Goal: Information Seeking & Learning: Learn about a topic

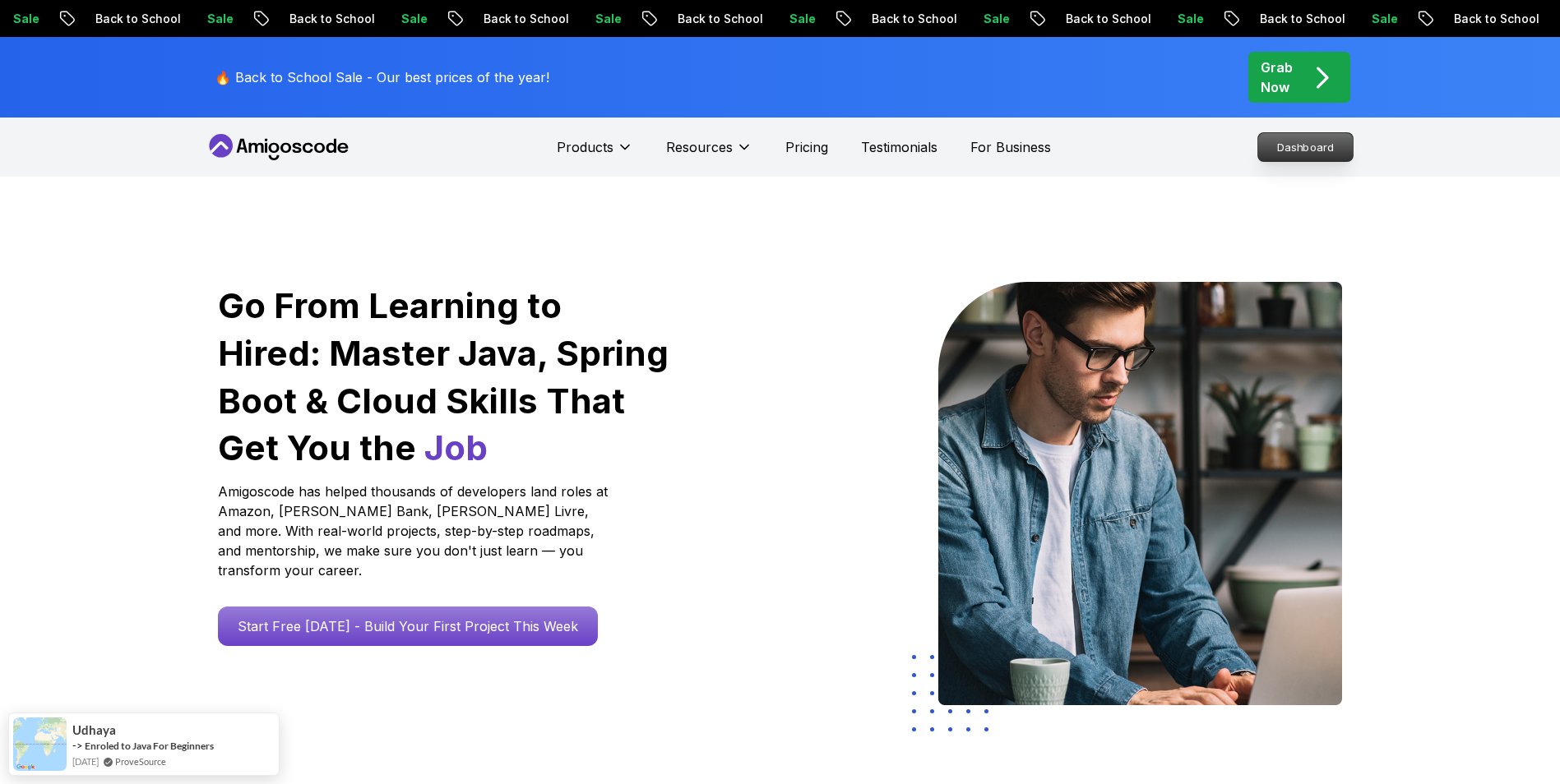
click at [1290, 141] on p "Dashboard" at bounding box center [1306, 147] width 94 height 28
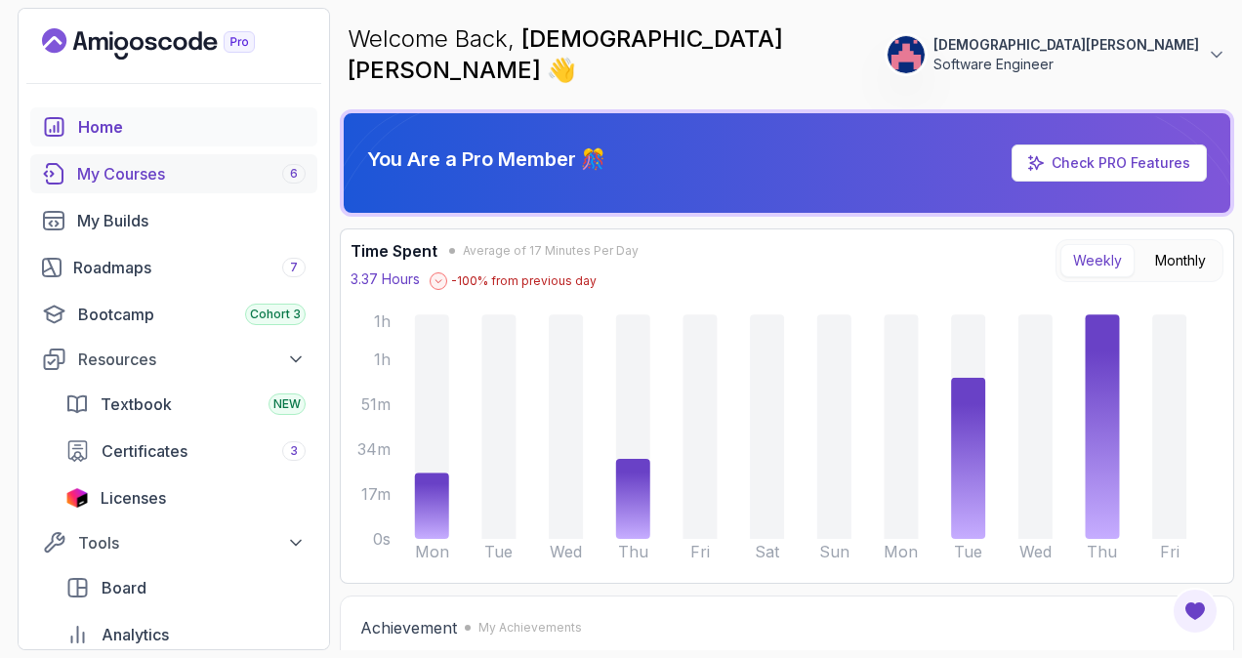
click at [165, 174] on div "My Courses 6" at bounding box center [191, 173] width 228 height 23
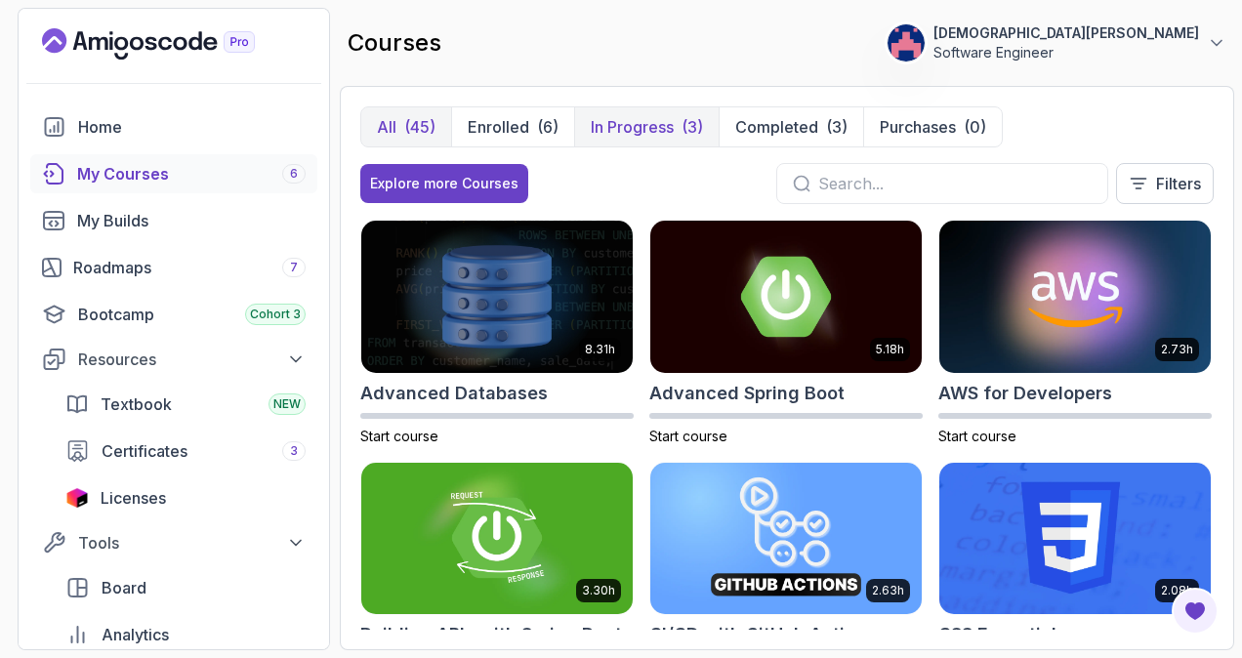
click at [658, 124] on p "In Progress" at bounding box center [632, 126] width 83 height 23
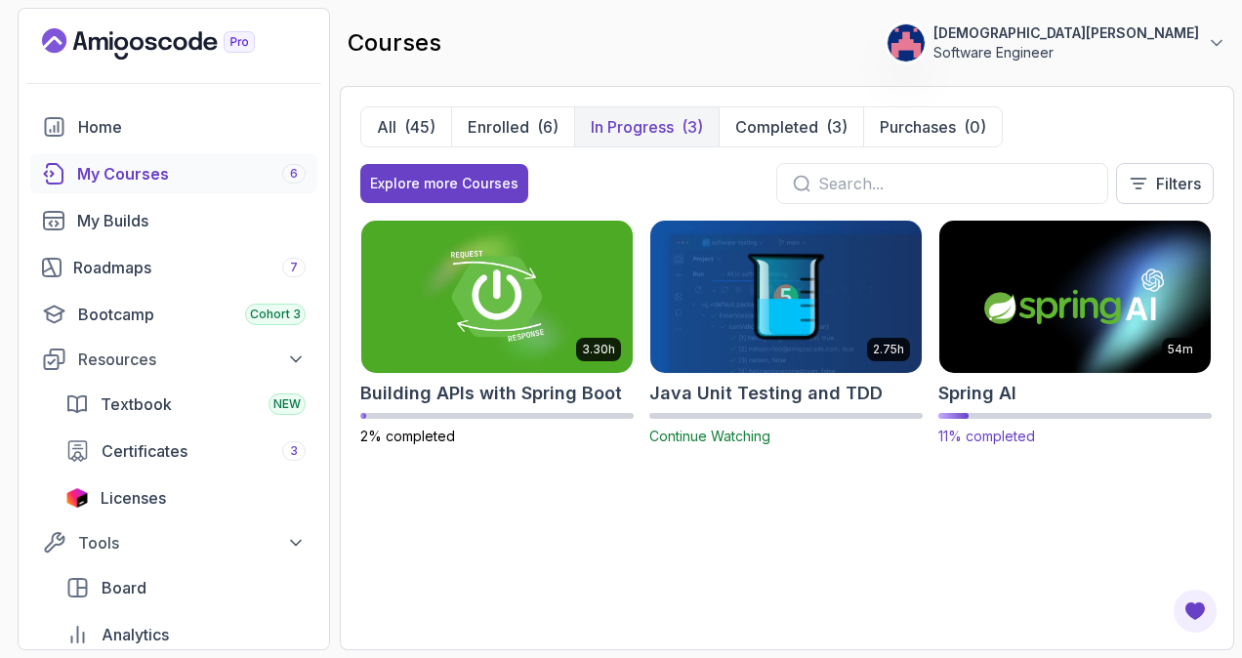
click at [1066, 302] on img at bounding box center [1074, 296] width 285 height 159
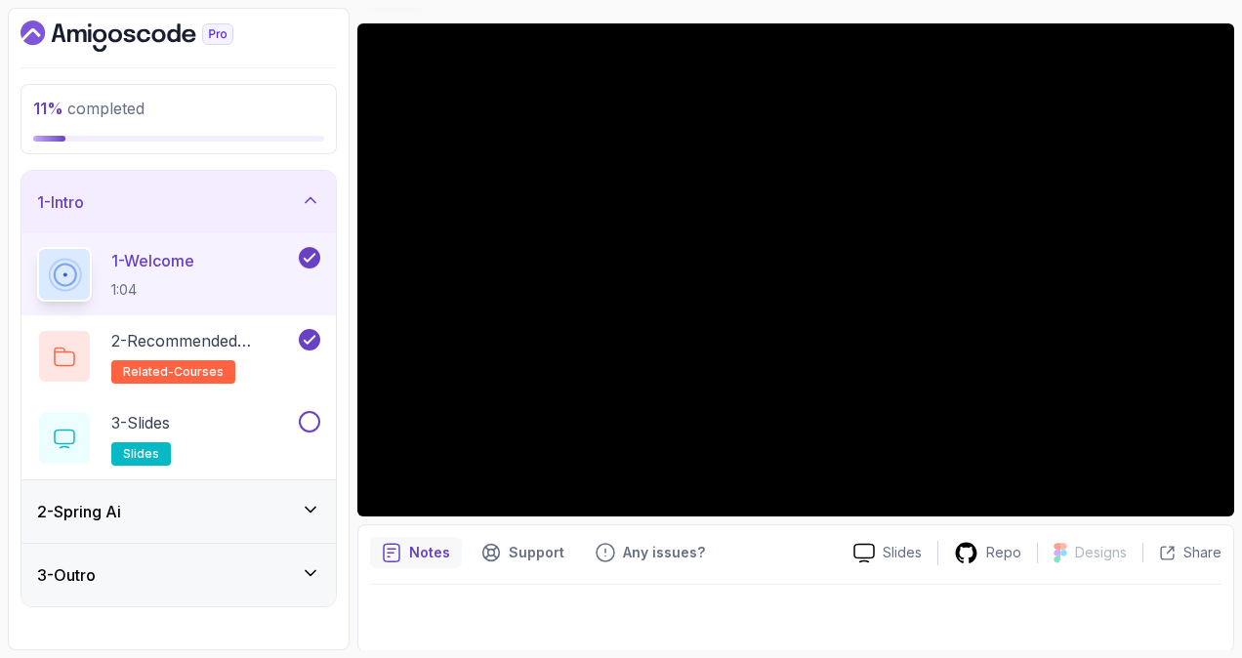
scroll to position [150, 0]
click at [259, 360] on h2 "2 - Recommended Courses related-courses" at bounding box center [203, 356] width 184 height 55
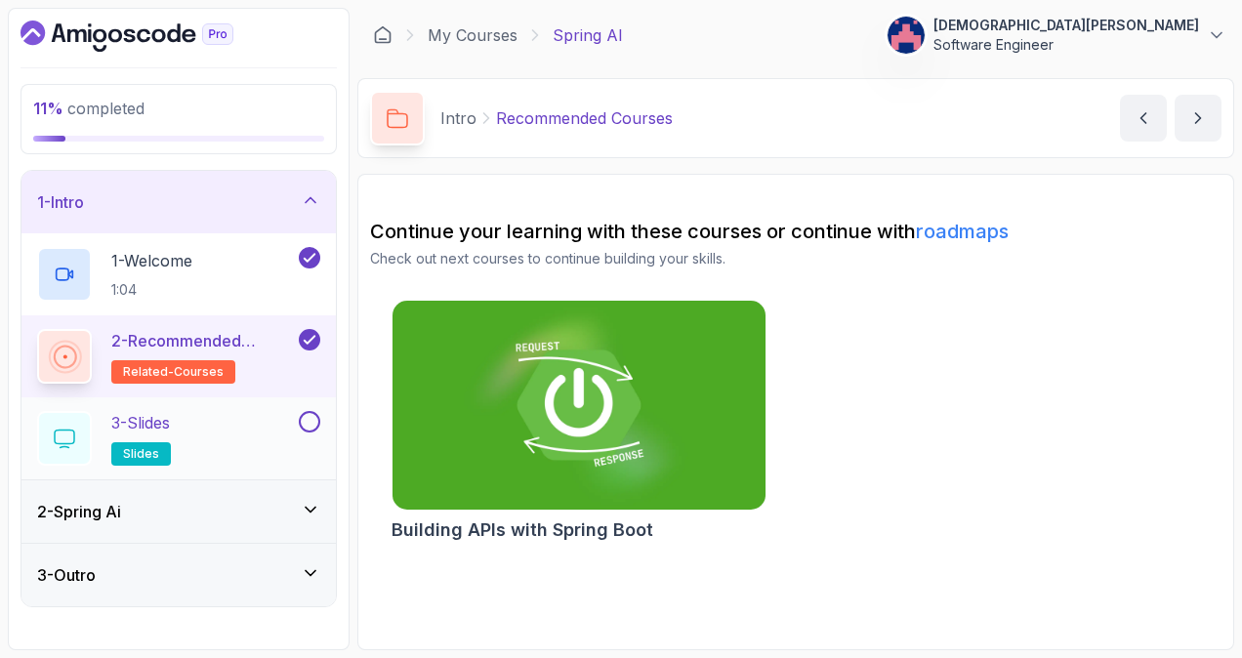
click at [259, 433] on div "3 - Slides slides" at bounding box center [166, 438] width 258 height 55
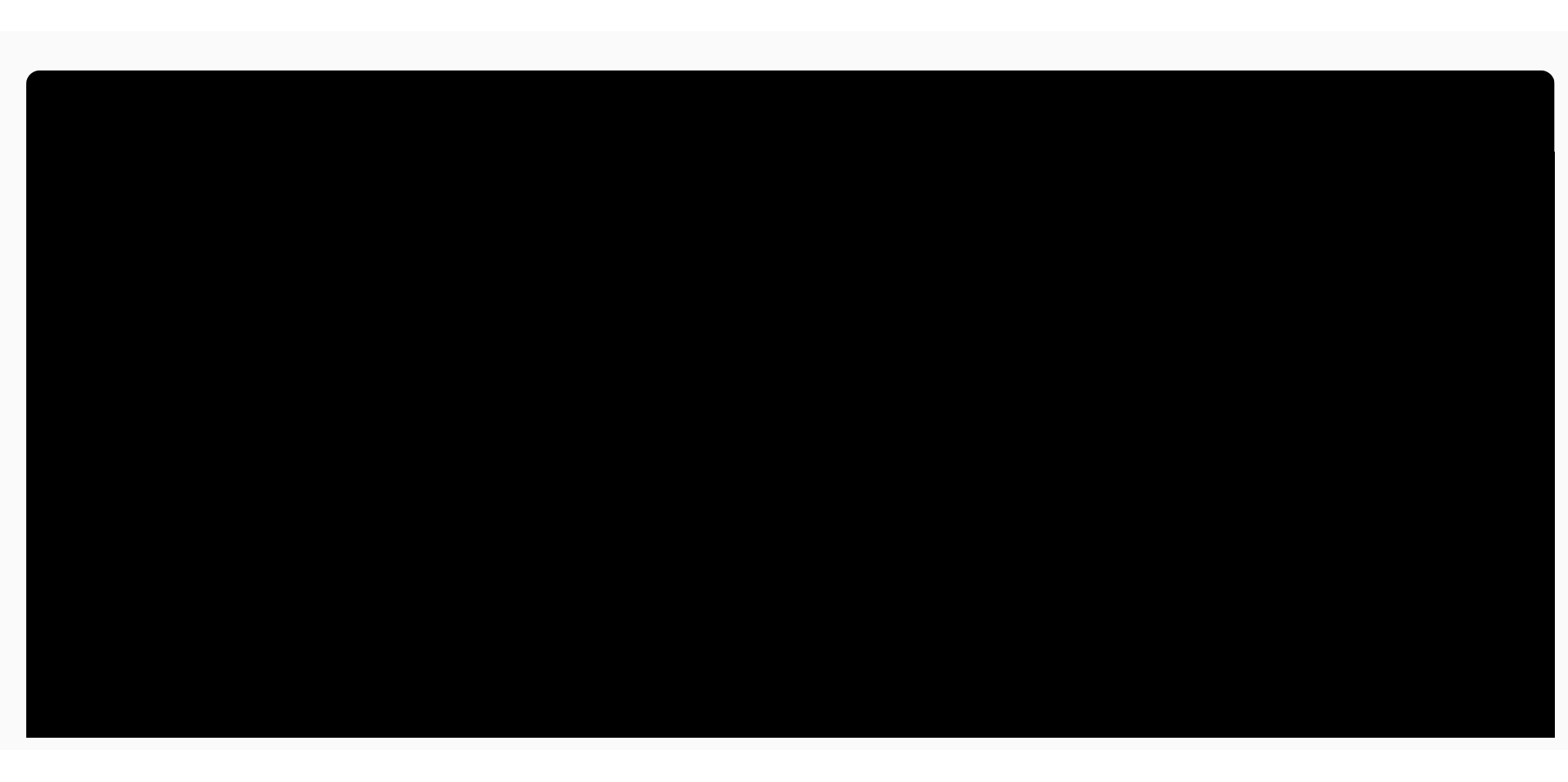
scroll to position [3, 0]
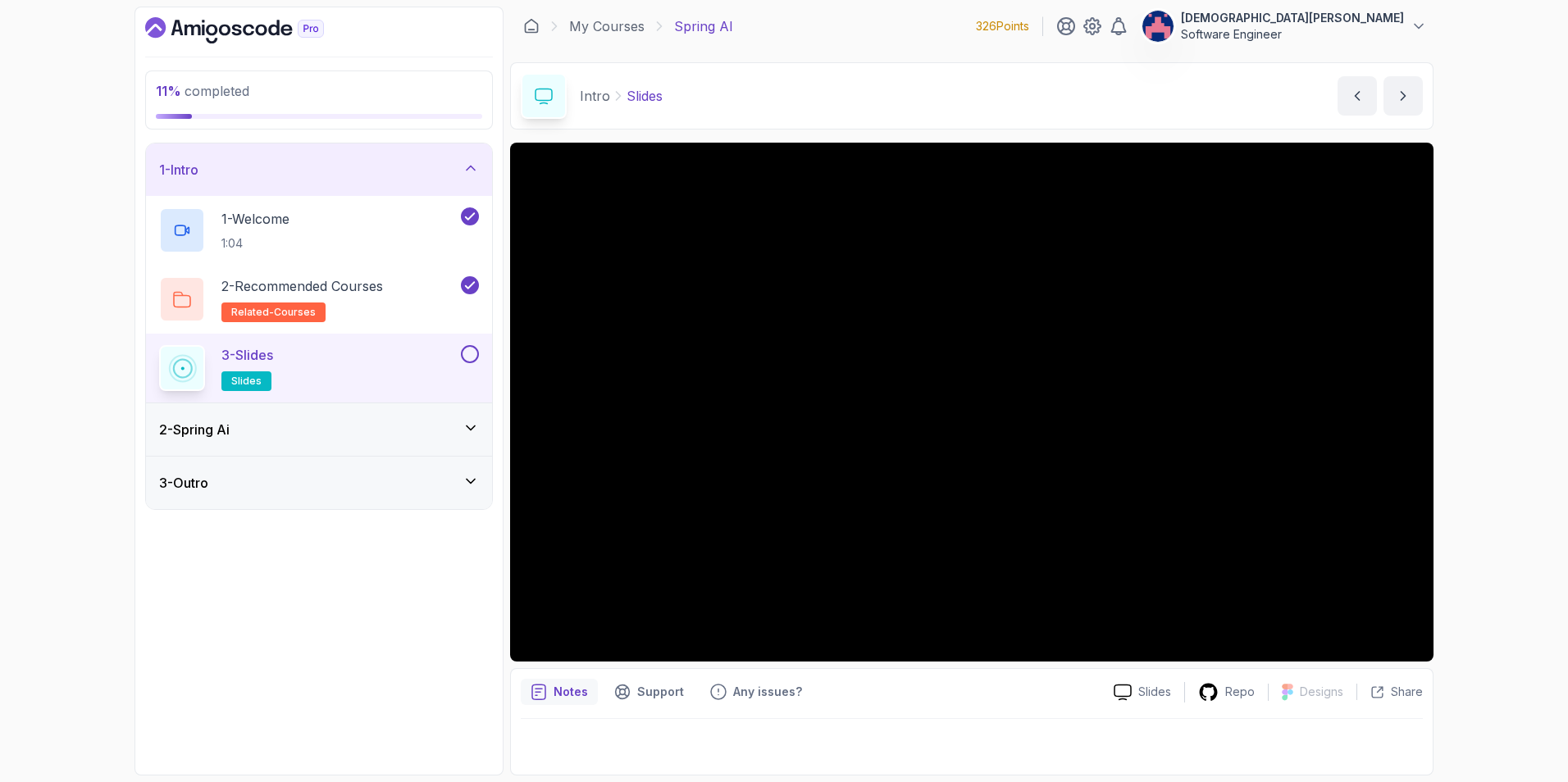
click at [469, 347] on button at bounding box center [469, 354] width 18 height 18
click at [469, 428] on icon at bounding box center [471, 428] width 17 height 17
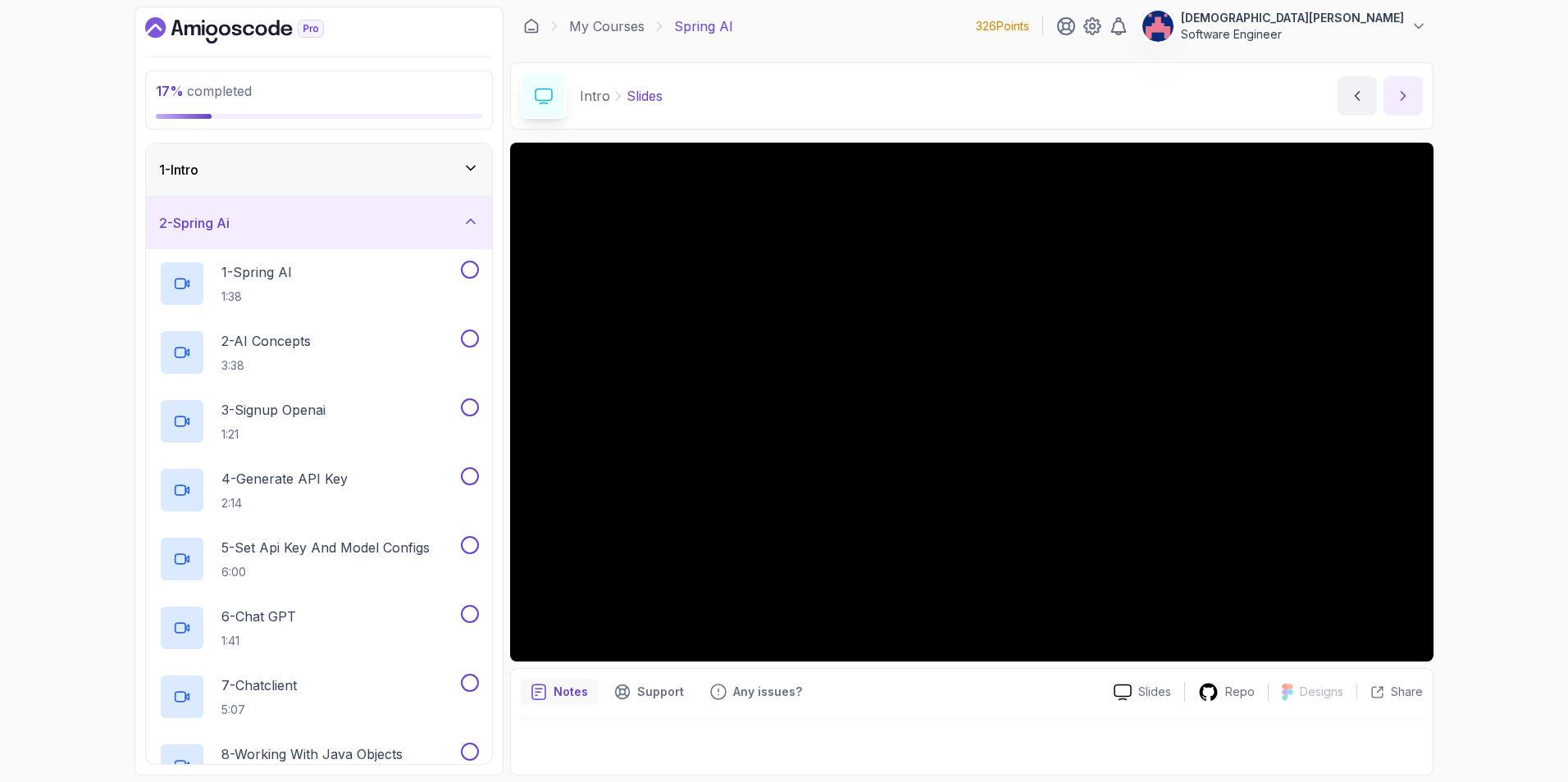
click at [1413, 88] on button "next content" at bounding box center [1403, 96] width 39 height 39
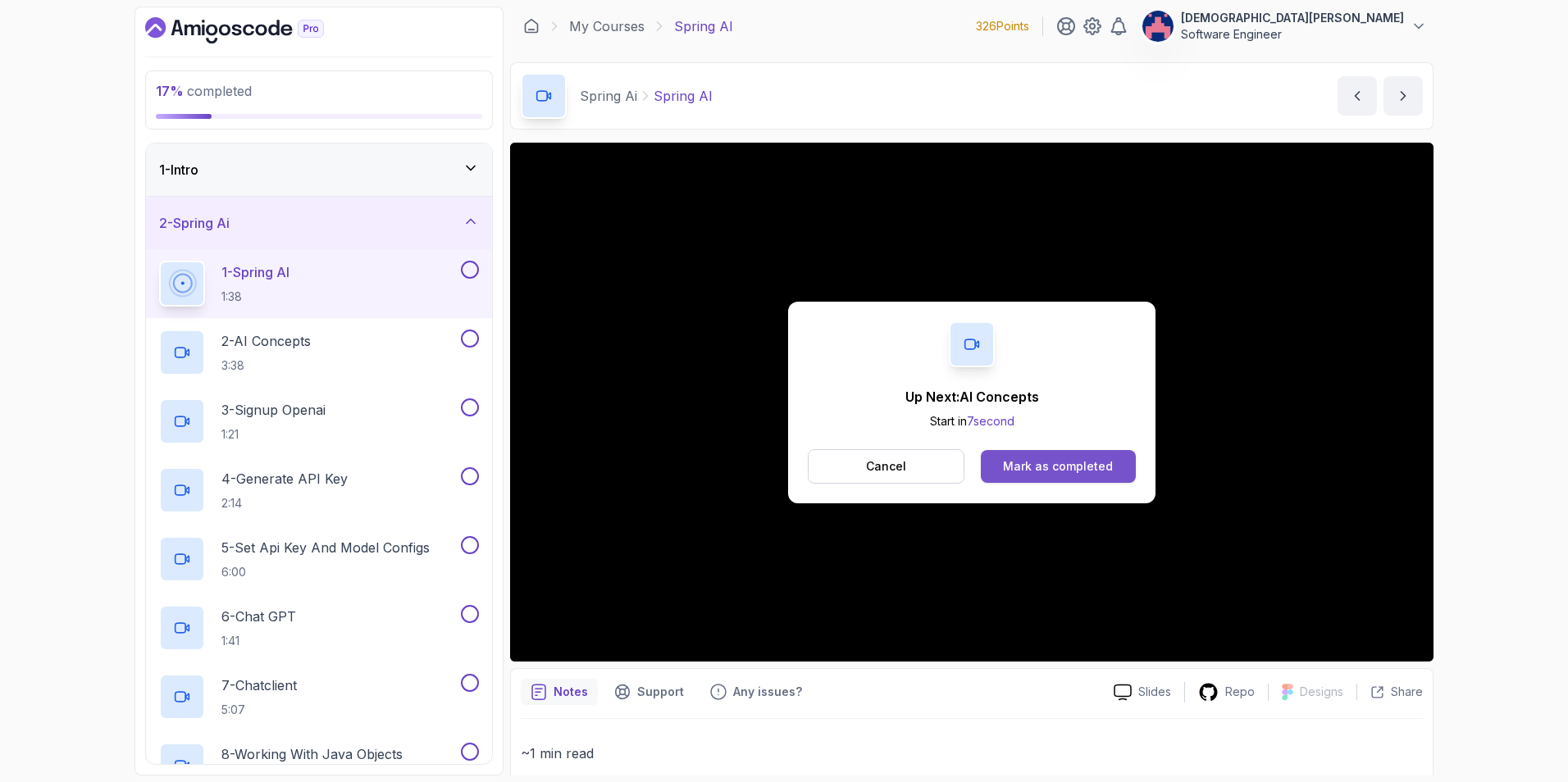
click at [1059, 469] on div "Mark as completed" at bounding box center [1057, 467] width 110 height 17
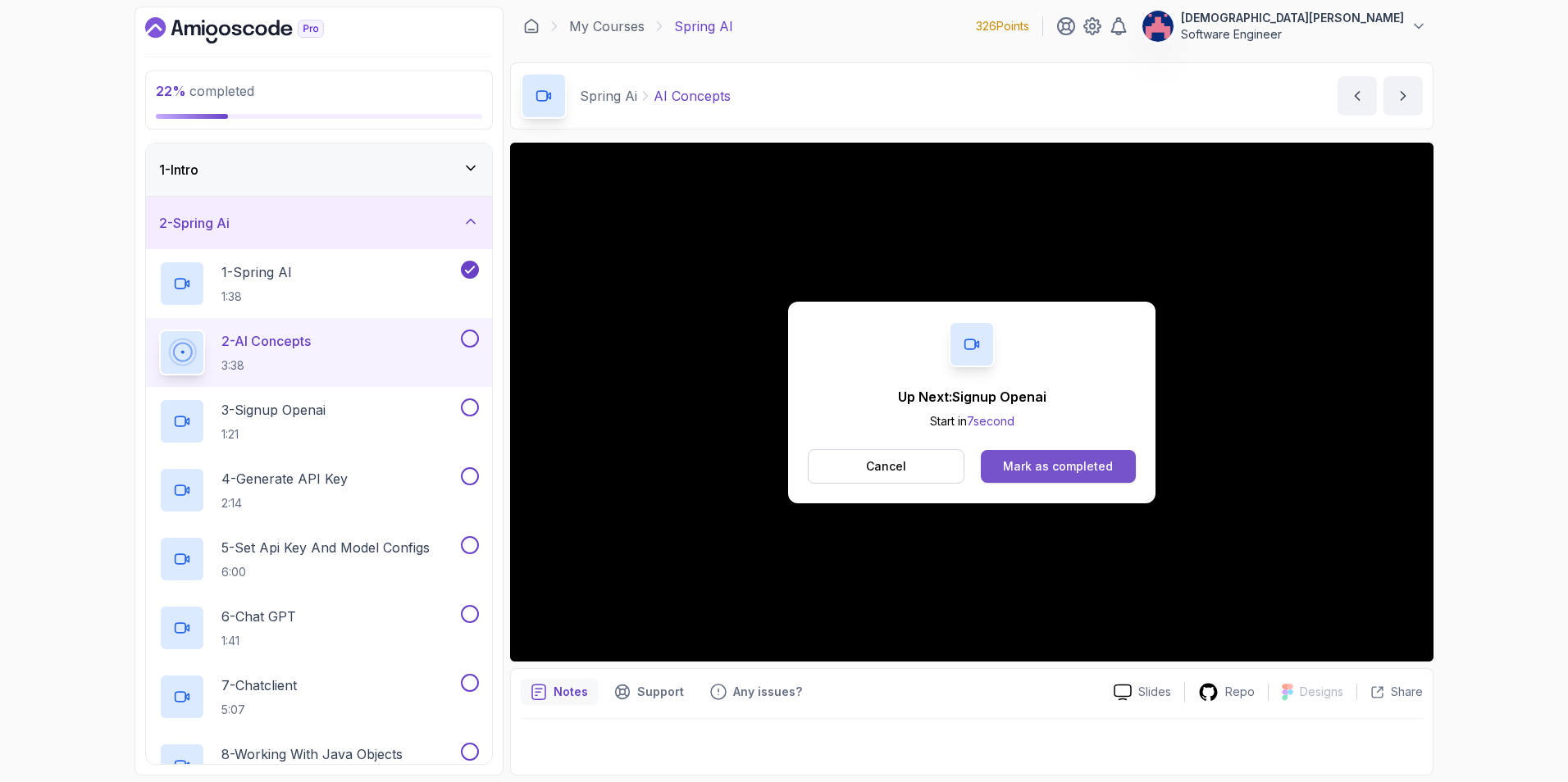
click at [1083, 462] on div "Mark as completed" at bounding box center [1057, 467] width 110 height 17
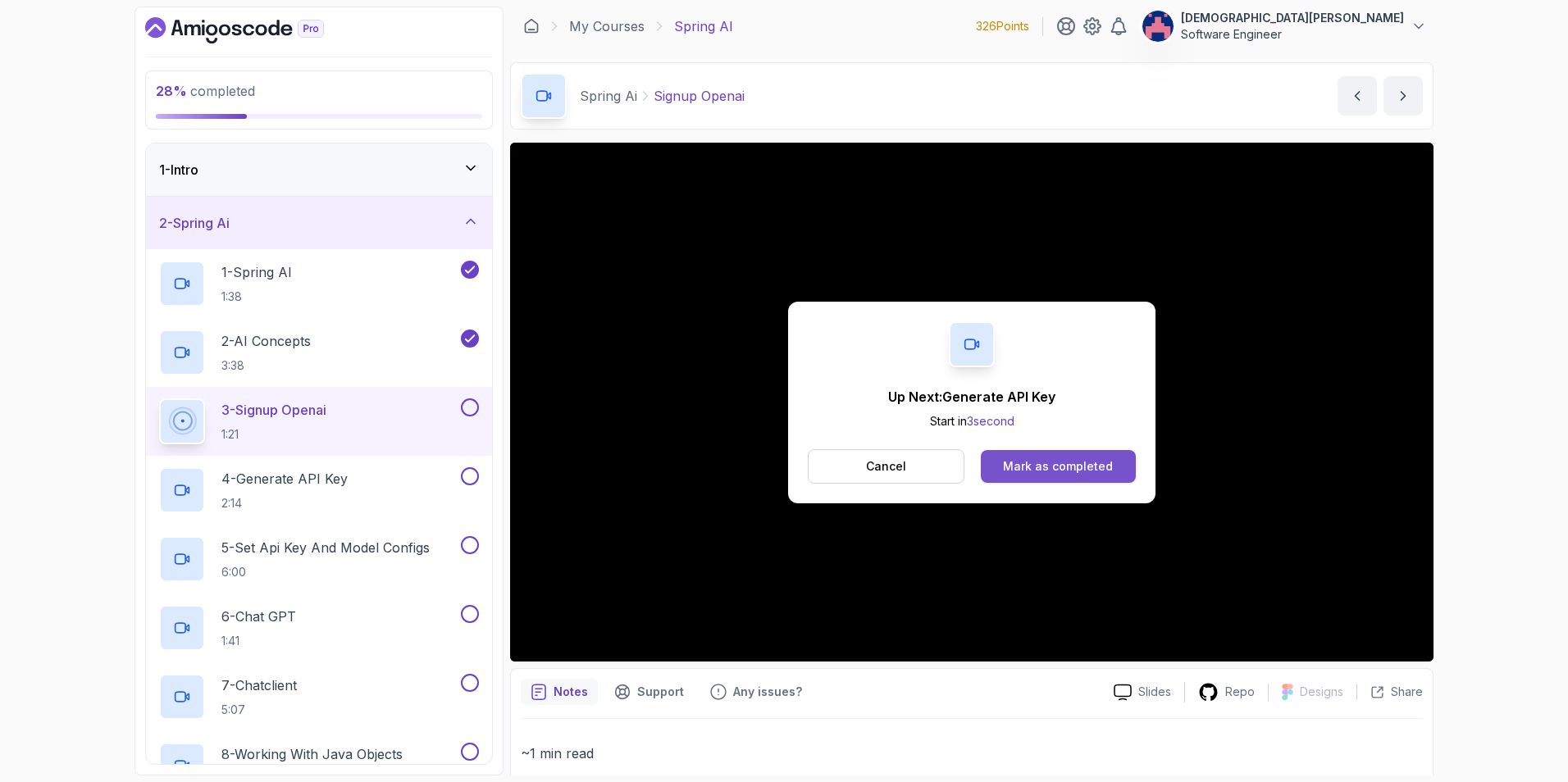
click at [1061, 465] on div "Mark as completed" at bounding box center [1057, 467] width 110 height 17
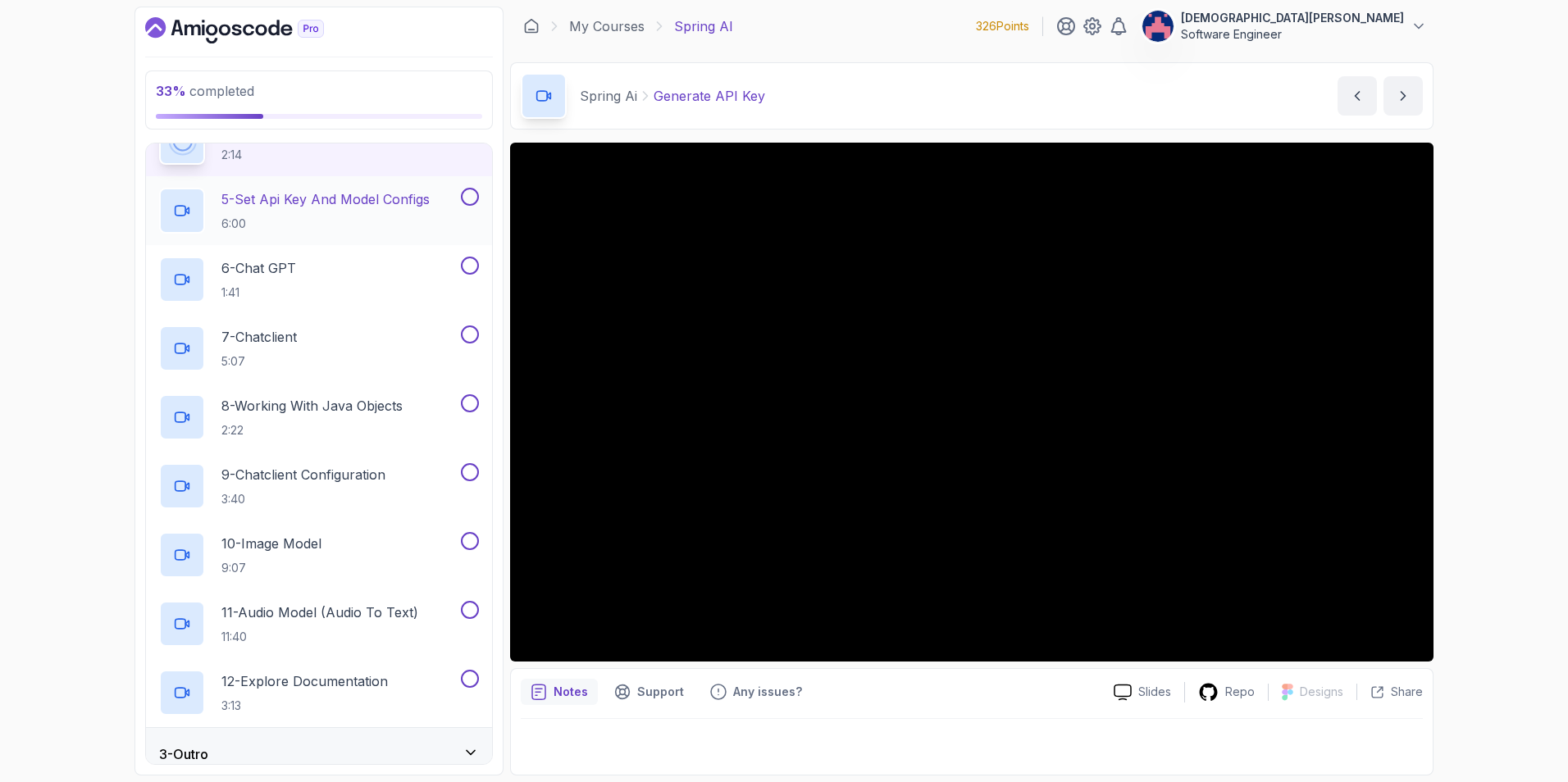
scroll to position [365, 0]
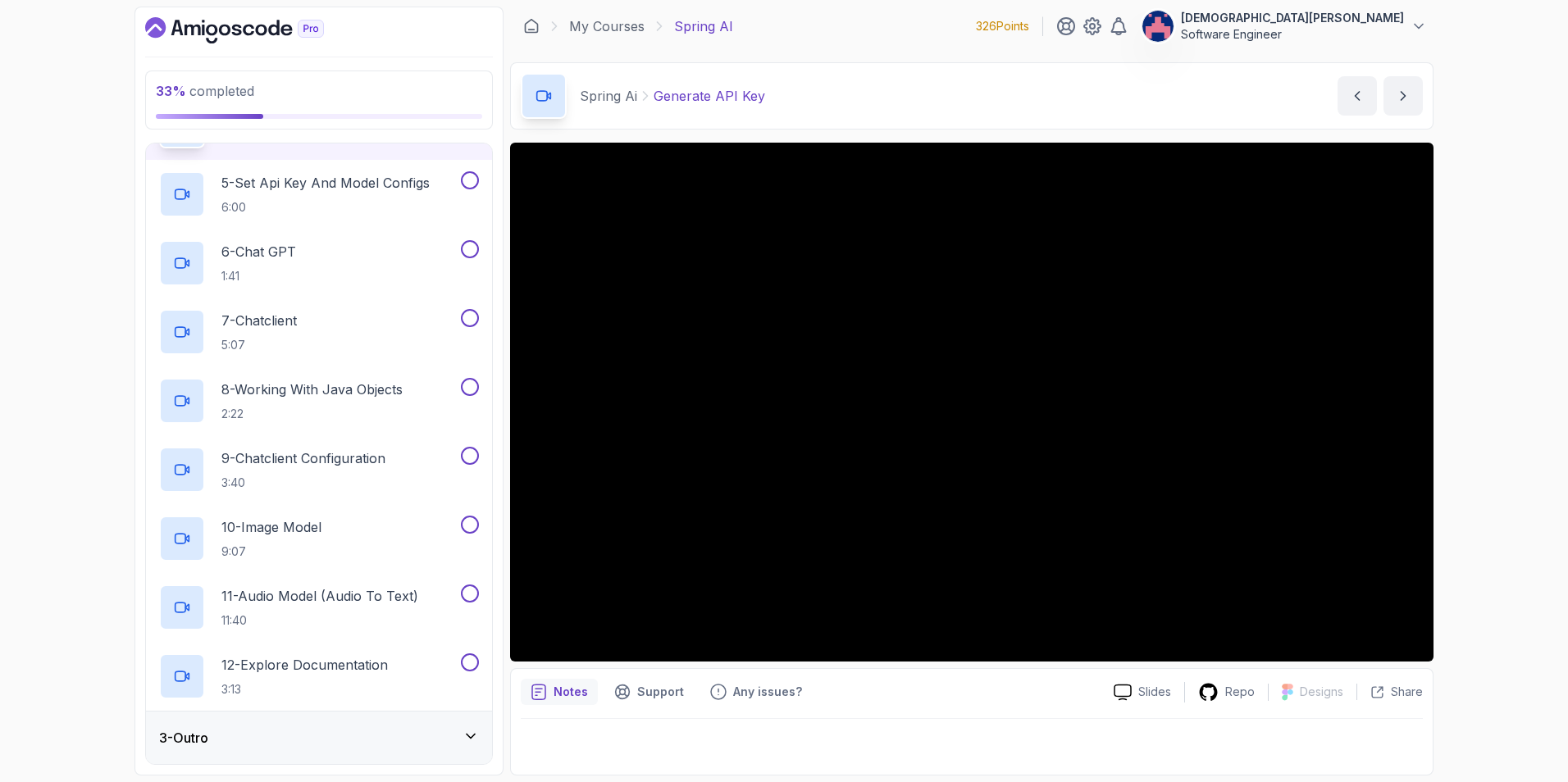
click at [378, 724] on div "3 - Outro" at bounding box center [319, 737] width 346 height 52
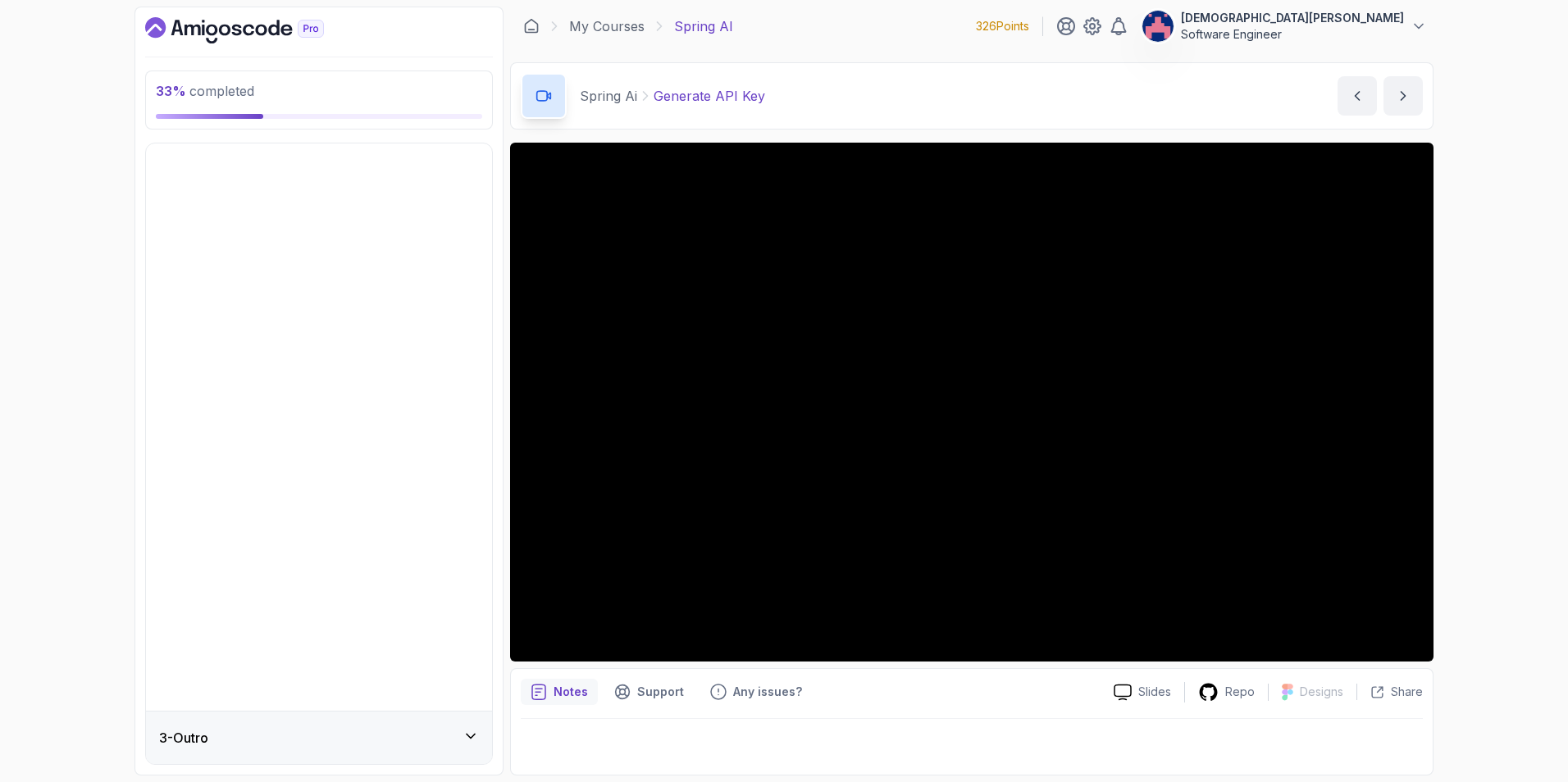
scroll to position [0, 0]
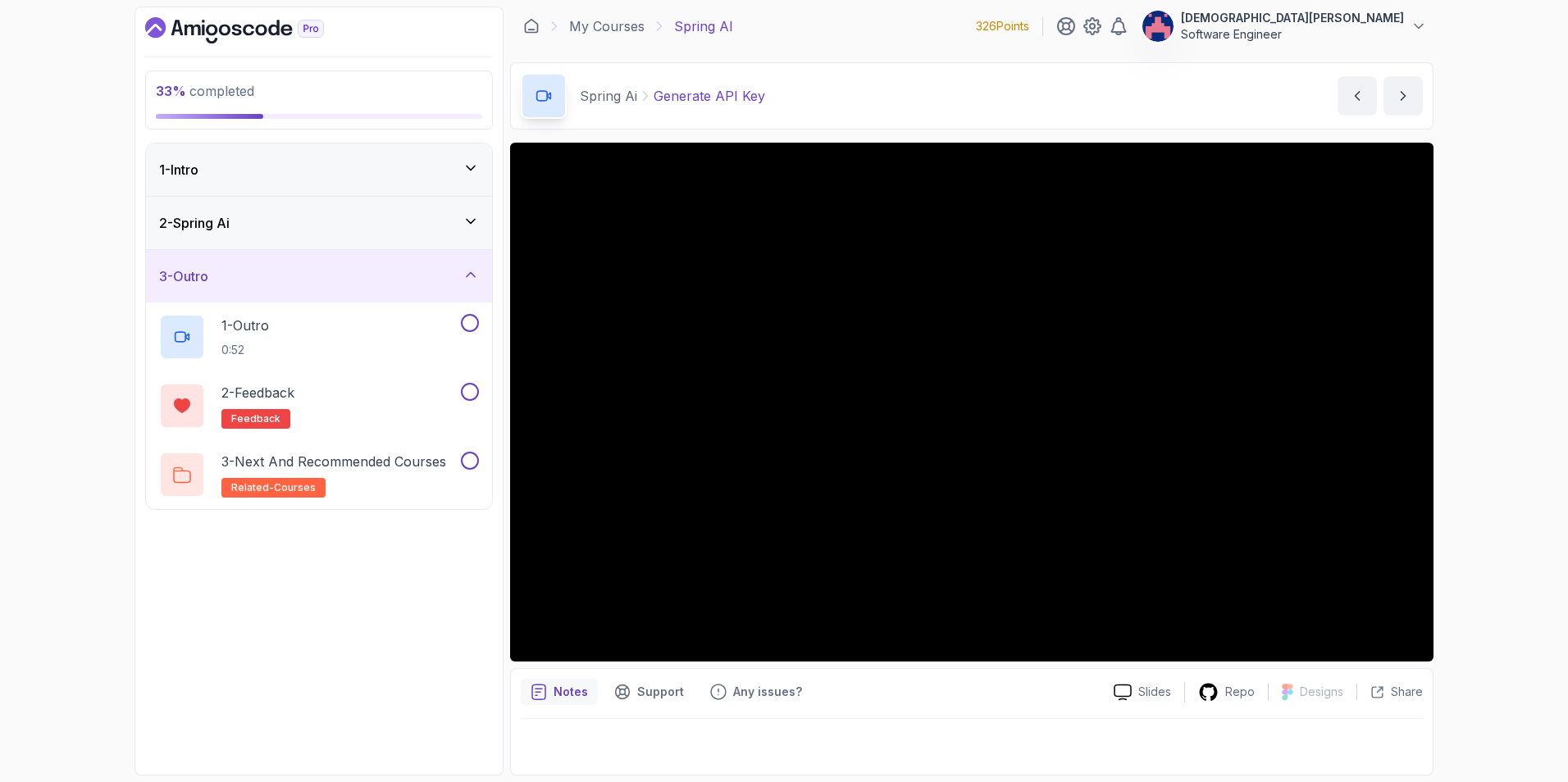
click at [469, 265] on div "3 - Outro" at bounding box center [319, 276] width 346 height 52
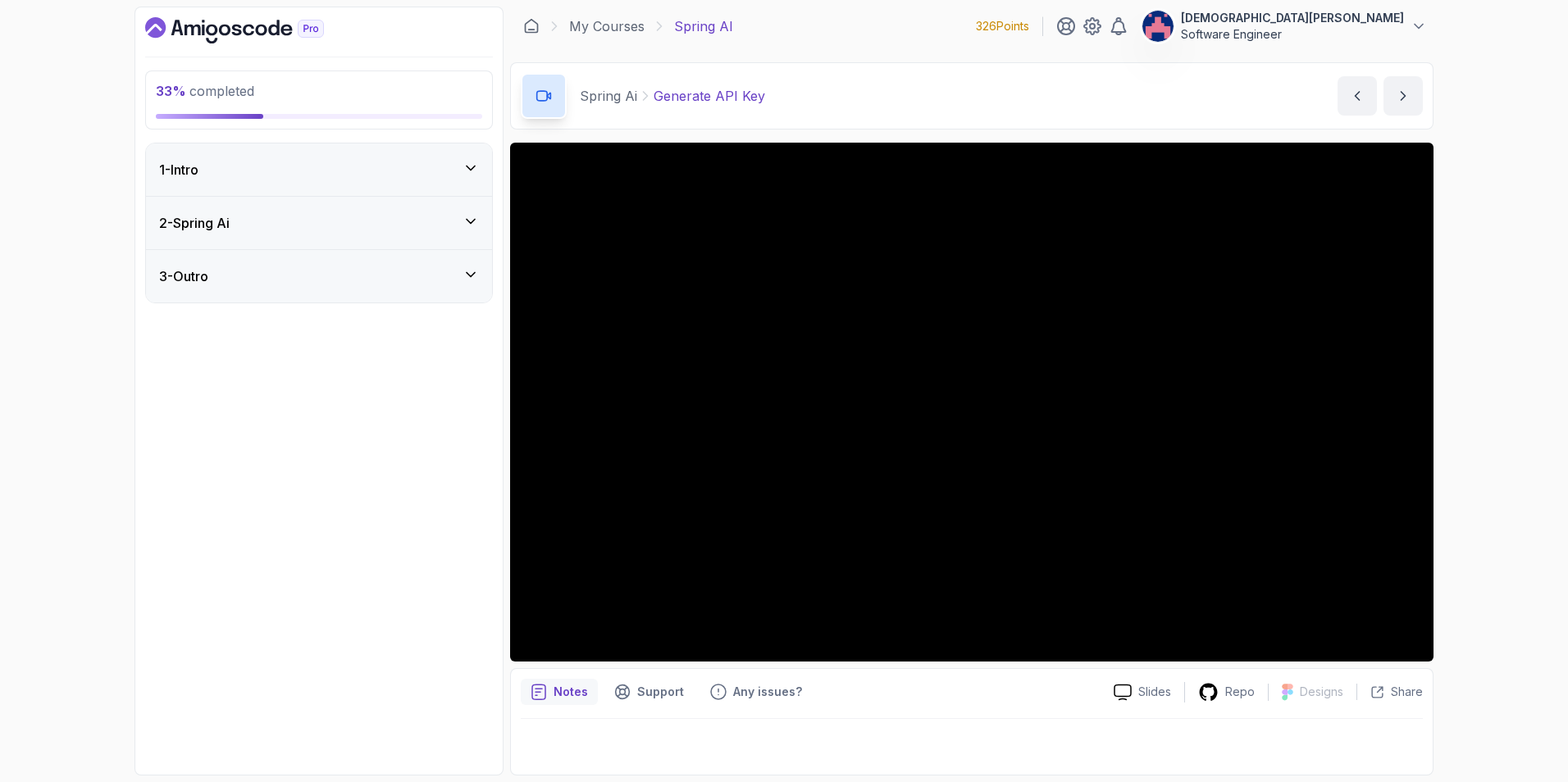
click at [459, 218] on div "2 - Spring Ai" at bounding box center [318, 223] width 320 height 19
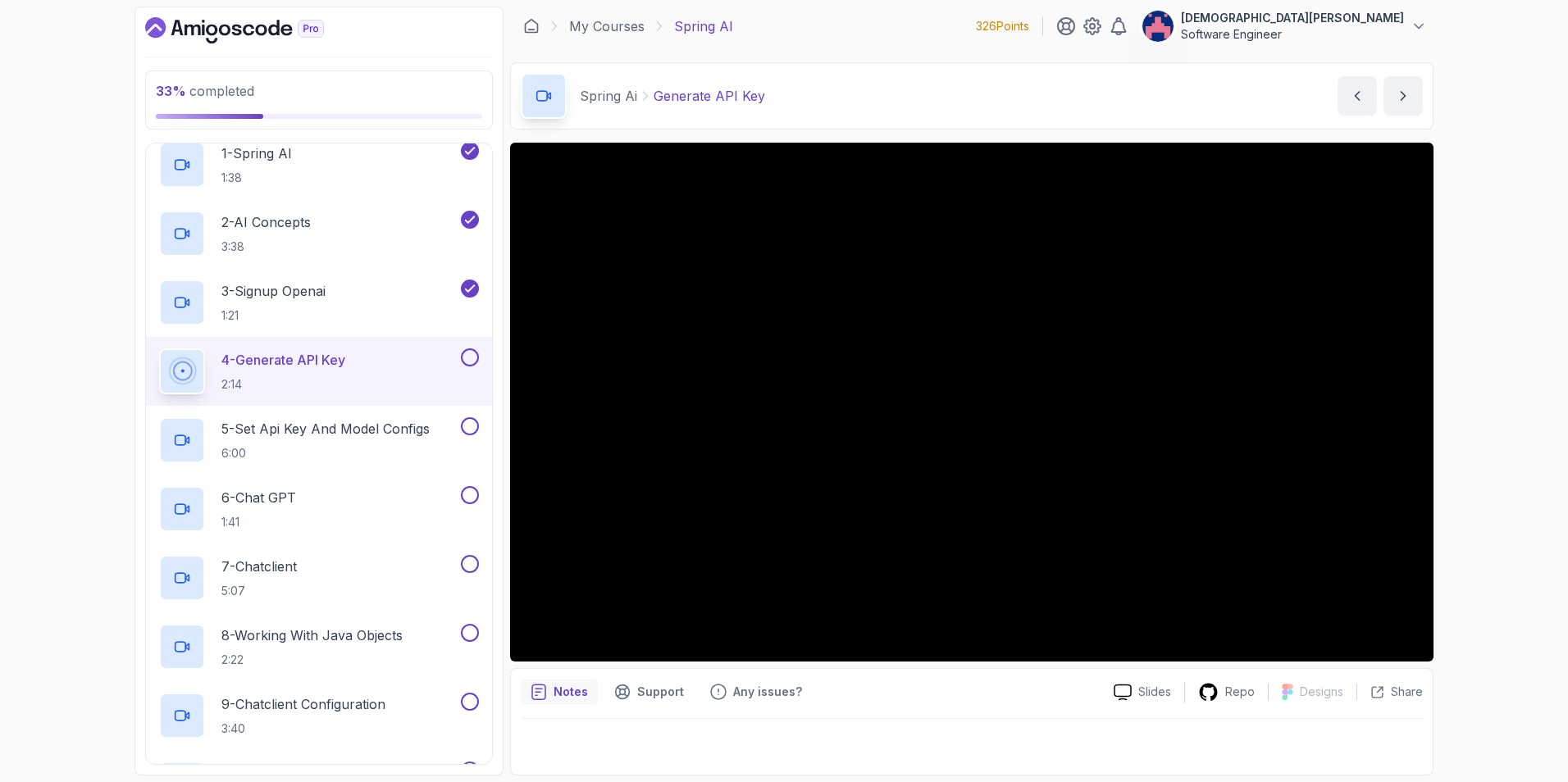
scroll to position [3, 0]
